Goal: Task Accomplishment & Management: Use online tool/utility

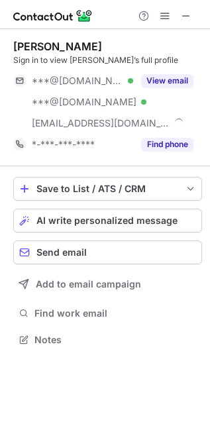
scroll to position [330, 210]
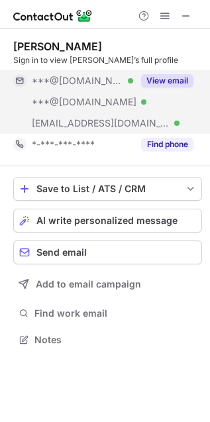
click at [170, 80] on button "View email" at bounding box center [167, 80] width 52 height 13
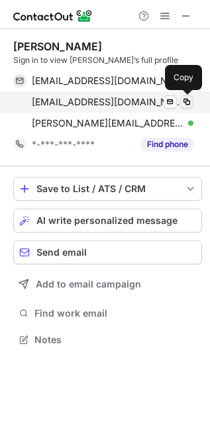
click at [186, 97] on span at bounding box center [187, 102] width 11 height 11
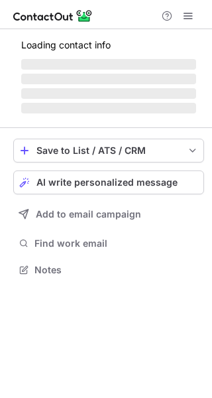
scroll to position [299, 212]
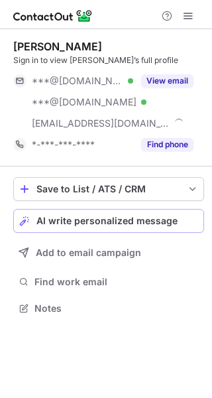
click at [138, 214] on button "AI write personalized message" at bounding box center [108, 221] width 191 height 24
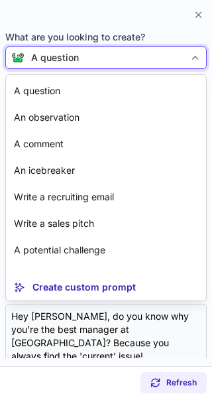
click at [106, 50] on div "A question" at bounding box center [106, 57] width 202 height 23
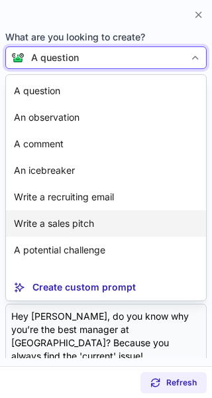
scroll to position [24, 0]
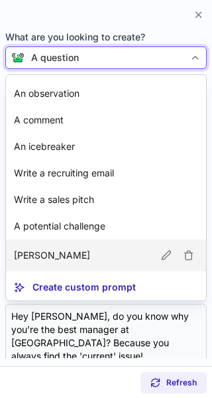
click at [70, 267] on article "[PERSON_NAME]" at bounding box center [106, 255] width 200 height 32
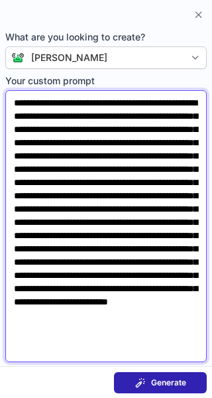
click at [14, 105] on textarea "**********" at bounding box center [106, 226] width 202 height 272
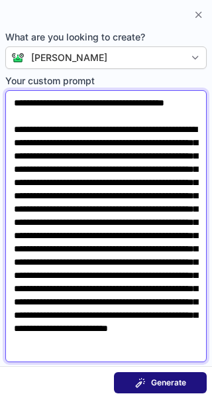
type textarea "**********"
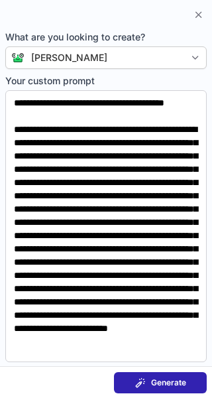
click at [152, 381] on span "Generate" at bounding box center [168, 382] width 35 height 11
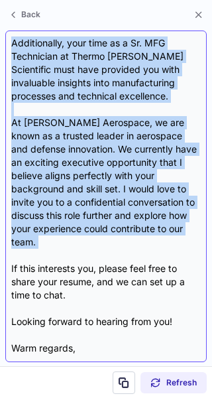
scroll to position [237, 0]
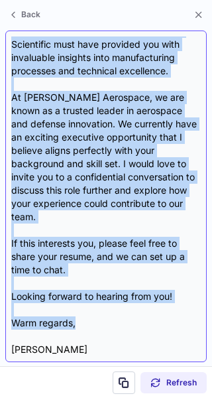
drag, startPoint x: 13, startPoint y: 97, endPoint x: 77, endPoint y: 300, distance: 213.5
click at [77, 300] on div "Subject: Exciting Opportunity at Collins Aerospace Body: Dear Joe, I hope this …" at bounding box center [106, 196] width 190 height 320
copy div "Dear Joe, I hope this message finds you well. I came across your impressive pro…"
click at [77, 300] on div "Subject: Exciting Opportunity at Collins Aerospace Body: Dear Joe, I hope this …" at bounding box center [106, 196] width 190 height 320
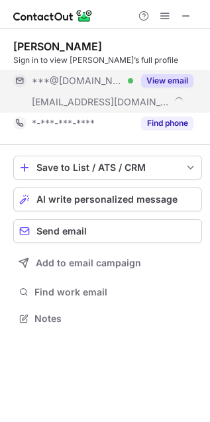
scroll to position [310, 210]
click at [174, 77] on button "View email" at bounding box center [167, 80] width 52 height 13
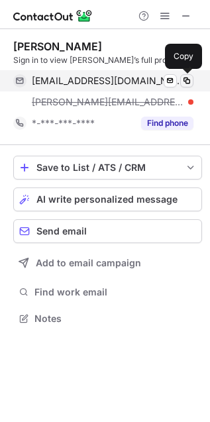
click at [185, 77] on span at bounding box center [187, 81] width 11 height 11
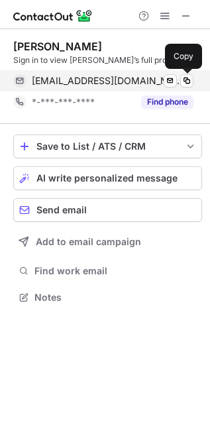
scroll to position [7, 7]
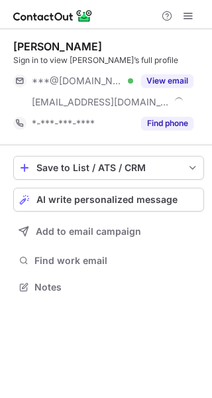
scroll to position [278, 212]
click at [133, 202] on span "AI write personalized message" at bounding box center [106, 199] width 141 height 11
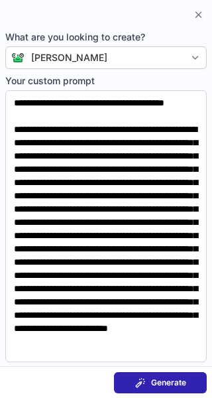
scroll to position [257, 212]
click at [155, 377] on span "Generate" at bounding box center [168, 382] width 35 height 11
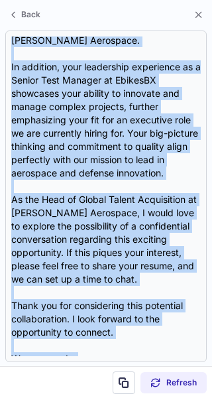
scroll to position [317, 0]
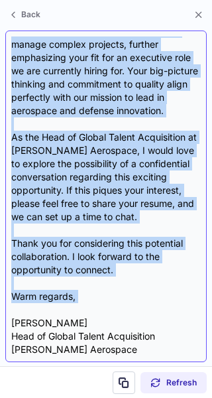
drag, startPoint x: 15, startPoint y: 109, endPoint x: 74, endPoint y: 303, distance: 202.6
click at [74, 303] on div "Subject: Exciting Executive Opportunity at Collins Aerospace Body: Dear Joseph,…" at bounding box center [106, 196] width 190 height 320
copy div "Dear Joseph, I hope this message finds you well. I came across your impressive …"
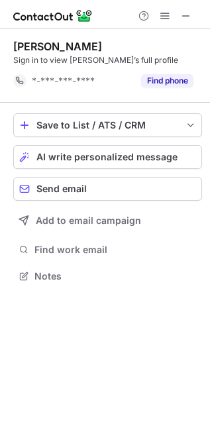
scroll to position [7, 7]
